Goal: Find specific page/section: Find specific page/section

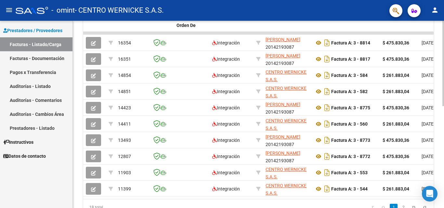
scroll to position [192, 0]
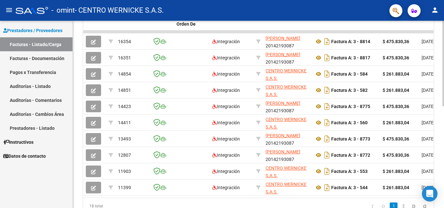
click at [443, 119] on div at bounding box center [443, 152] width 2 height 85
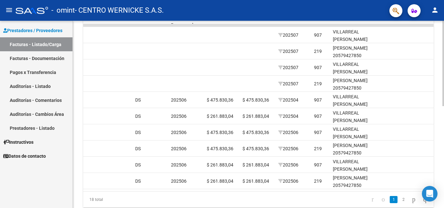
scroll to position [199, 0]
click at [443, 135] on div at bounding box center [443, 156] width 2 height 85
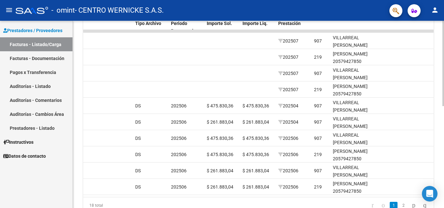
click at [443, 132] on div at bounding box center [443, 153] width 2 height 85
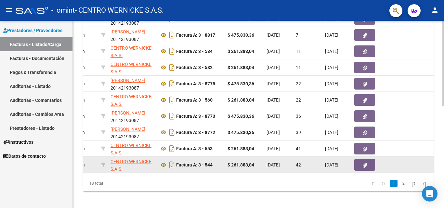
scroll to position [224, 0]
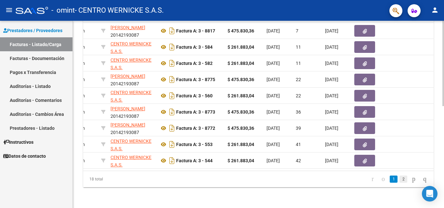
click at [399, 180] on link "2" at bounding box center [403, 179] width 8 height 7
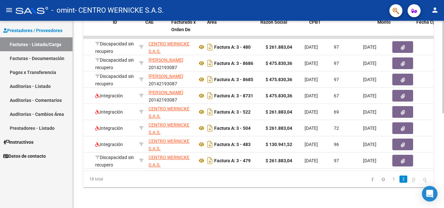
scroll to position [0, 0]
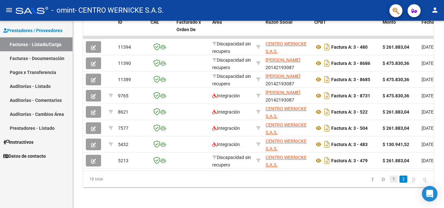
click at [389, 179] on link "1" at bounding box center [393, 179] width 8 height 7
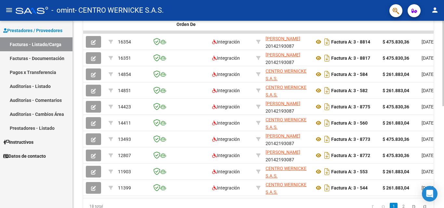
scroll to position [198, 0]
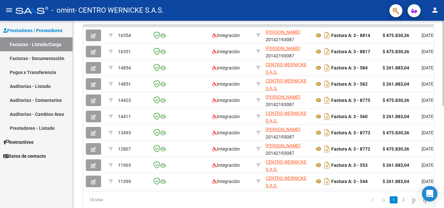
click at [443, 140] on div at bounding box center [443, 155] width 2 height 85
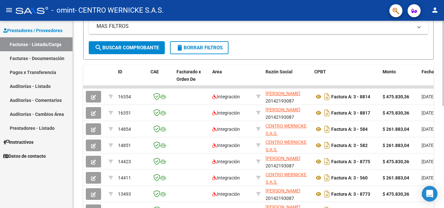
scroll to position [132, 0]
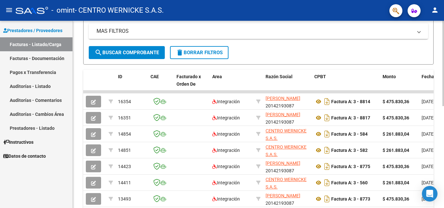
click at [443, 132] on div at bounding box center [443, 124] width 2 height 85
click at [35, 60] on link "Facturas - Documentación" at bounding box center [36, 58] width 72 height 14
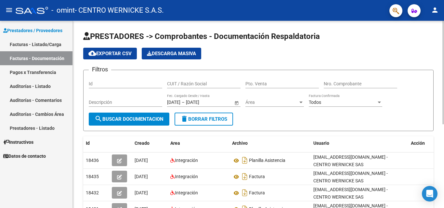
scroll to position [76, 0]
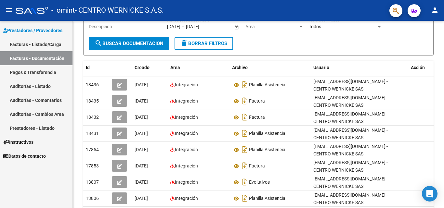
click at [47, 44] on link "Facturas - Listado/Carga" at bounding box center [36, 44] width 72 height 14
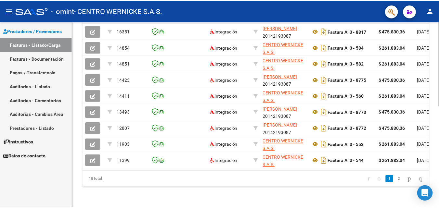
scroll to position [149, 0]
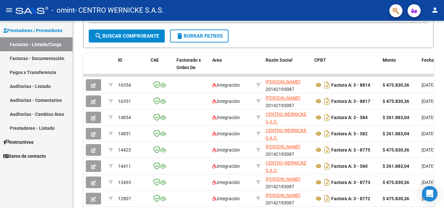
click at [437, 8] on mat-icon "person" at bounding box center [435, 10] width 8 height 8
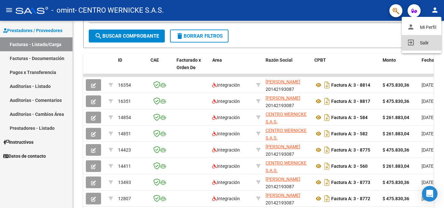
click at [425, 43] on button "exit_to_app Salir" at bounding box center [421, 43] width 40 height 16
